Goal: Check status: Check status

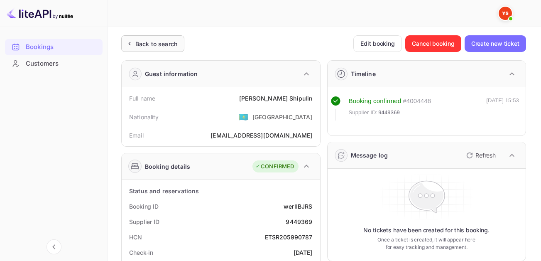
click at [139, 47] on div "Back to search" at bounding box center [156, 43] width 42 height 9
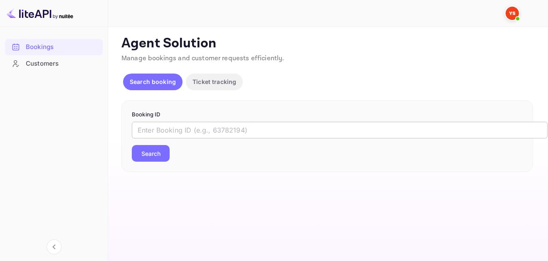
click at [283, 122] on input "text" at bounding box center [339, 130] width 415 height 17
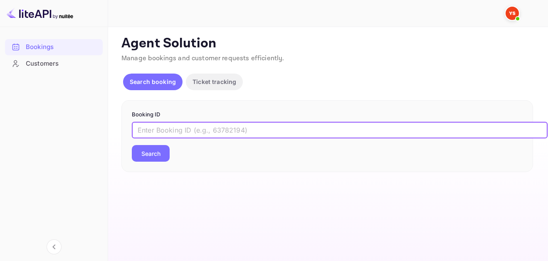
paste input "9434279"
type input "9434279"
click at [150, 154] on button "Search" at bounding box center [151, 153] width 38 height 17
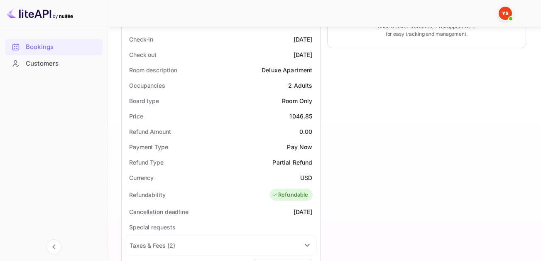
scroll to position [291, 0]
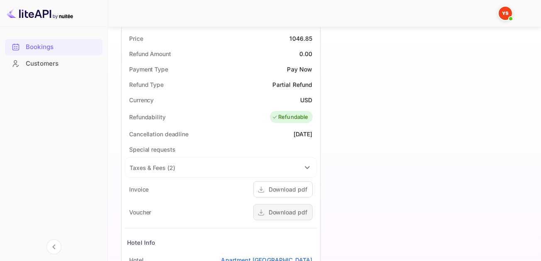
click at [289, 207] on div "Download pdf" at bounding box center [282, 212] width 59 height 16
click at [52, 96] on div at bounding box center [54, 87] width 98 height 32
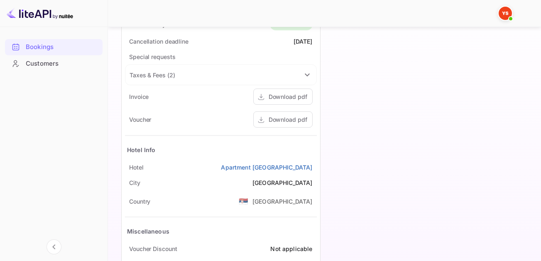
scroll to position [429, 0]
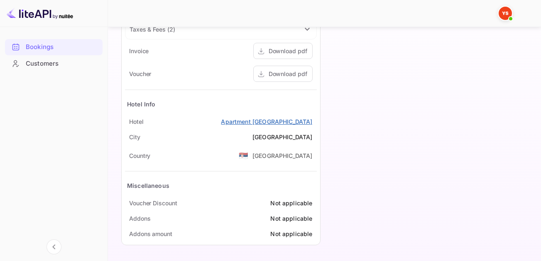
click at [273, 120] on link "Apartment [GEOGRAPHIC_DATA]" at bounding box center [266, 121] width 91 height 9
drag, startPoint x: 226, startPoint y: 121, endPoint x: 317, endPoint y: 122, distance: 90.1
click at [317, 122] on div "Hotel Apartment [GEOGRAPHIC_DATA]" at bounding box center [221, 121] width 192 height 15
copy link "Apartment [GEOGRAPHIC_DATA]"
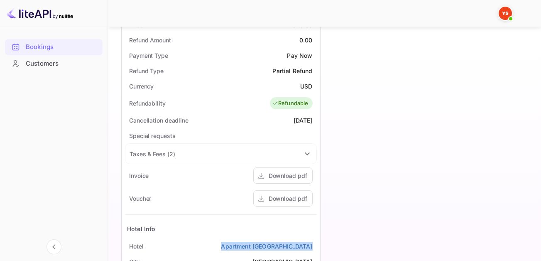
scroll to position [138, 0]
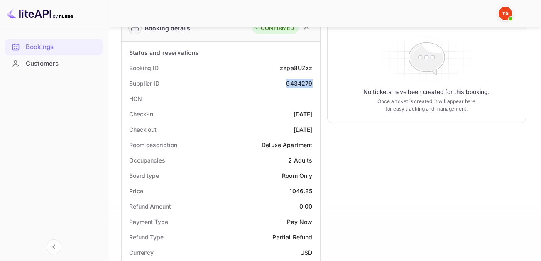
drag, startPoint x: 287, startPoint y: 82, endPoint x: 318, endPoint y: 82, distance: 30.7
copy div "9434279"
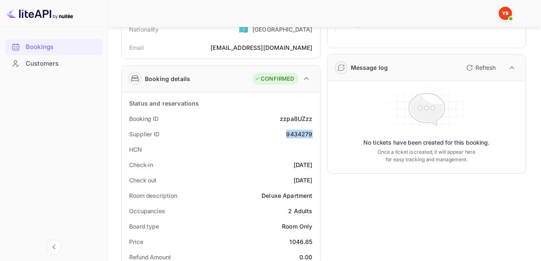
scroll to position [55, 0]
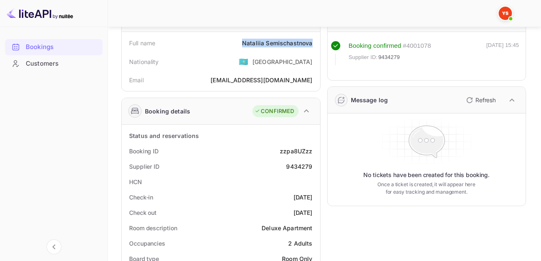
drag, startPoint x: 243, startPoint y: 42, endPoint x: 312, endPoint y: 42, distance: 69.4
click at [312, 42] on div "Full name [PERSON_NAME]" at bounding box center [221, 42] width 192 height 15
copy div "Nataliia Semischastnova"
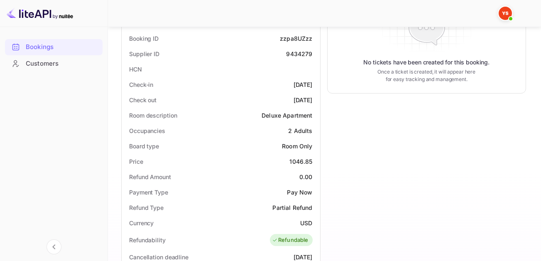
scroll to position [180, 0]
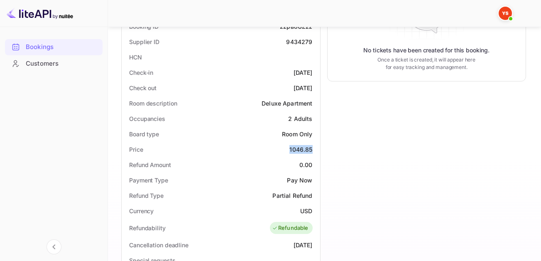
drag, startPoint x: 288, startPoint y: 149, endPoint x: 316, endPoint y: 149, distance: 27.4
click at [316, 149] on div "Price 1046.85" at bounding box center [221, 149] width 192 height 15
copy div "1046.85"
